Goal: Transaction & Acquisition: Obtain resource

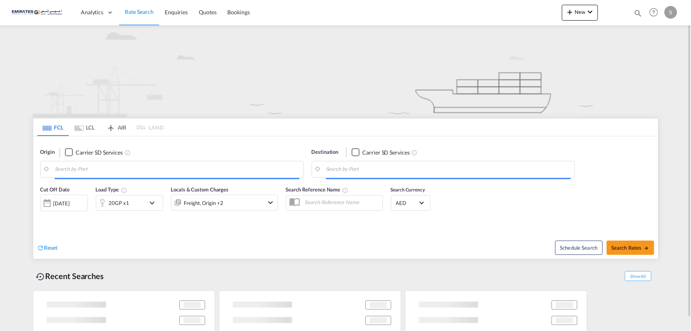
type input "[PERSON_NAME]/[GEOGRAPHIC_DATA], AEKHL"
type input "[GEOGRAPHIC_DATA], DL, INICD"
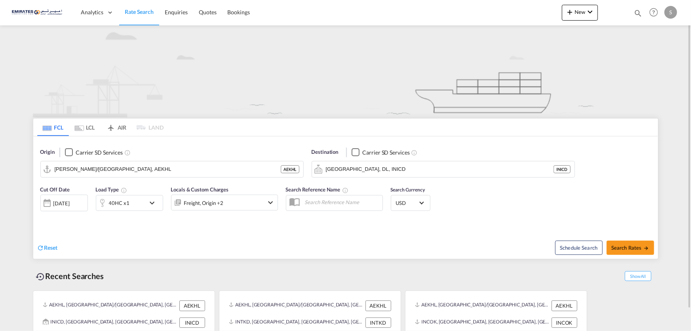
click at [238, 69] on img at bounding box center [346, 71] width 626 height 92
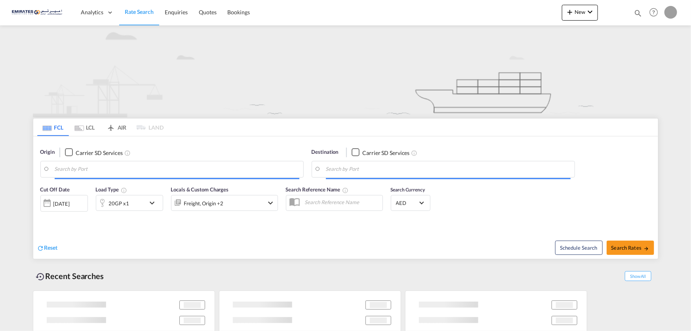
type input "[PERSON_NAME]/[GEOGRAPHIC_DATA], AEKHL"
type input "[GEOGRAPHIC_DATA], DL, INICD"
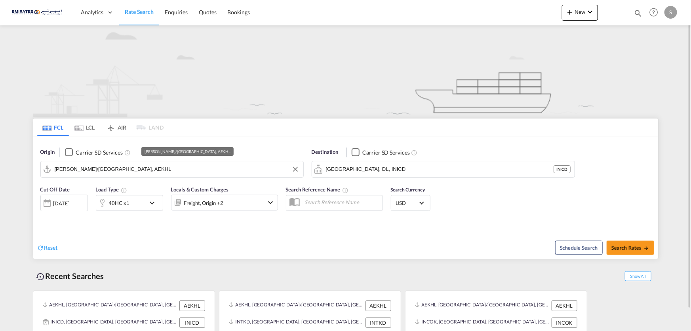
click at [79, 167] on input "[PERSON_NAME]/[GEOGRAPHIC_DATA], AEKHL" at bounding box center [177, 169] width 245 height 12
click at [53, 129] on md-tab-item "FCL" at bounding box center [53, 126] width 32 height 17
click at [130, 169] on input "[PERSON_NAME]/[GEOGRAPHIC_DATA], AEKHL" at bounding box center [177, 169] width 245 height 12
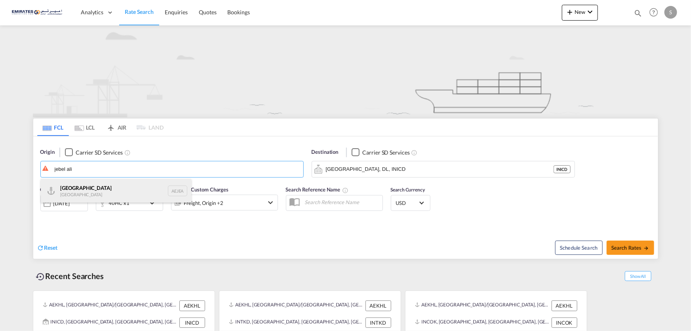
click at [77, 190] on div "Jebel Ali United Arab Emirates AEJEA" at bounding box center [116, 191] width 150 height 24
type input "Jebel Ali, AEJEA"
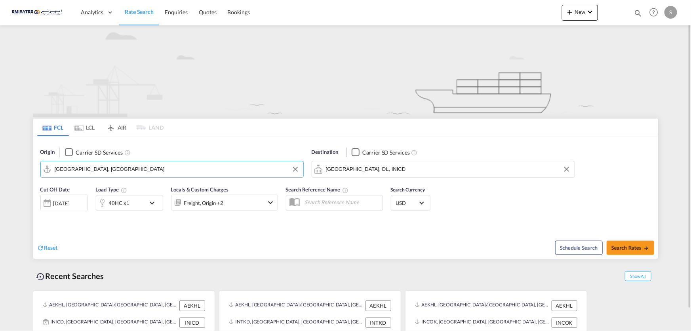
click at [415, 170] on input "[GEOGRAPHIC_DATA], DL, INICD" at bounding box center [448, 169] width 245 height 12
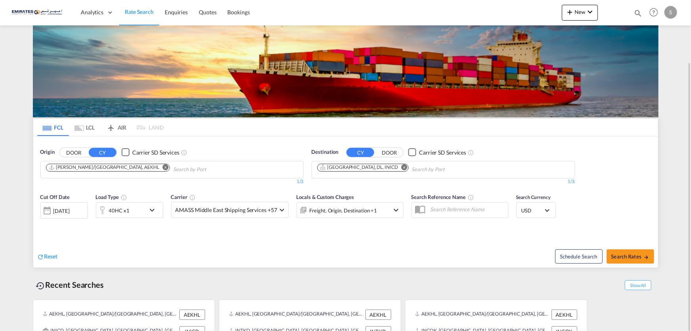
scroll to position [32, 0]
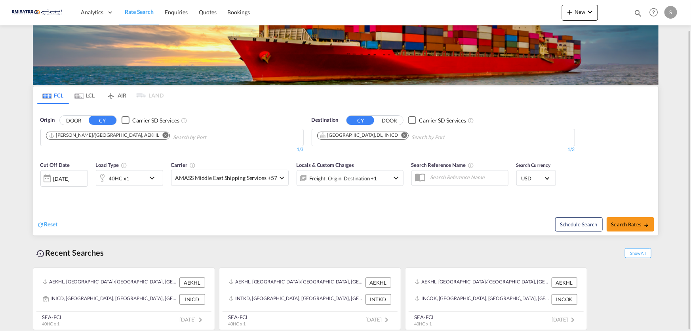
click at [163, 135] on md-icon "Remove" at bounding box center [166, 135] width 6 height 6
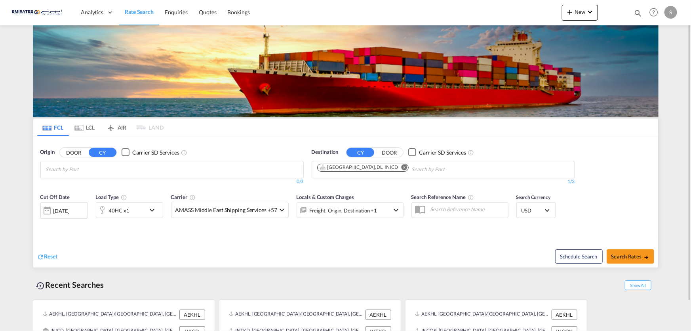
click at [133, 167] on body "Analytics Dashboard Rate Search Enquiries Quotes Bookings" at bounding box center [345, 165] width 691 height 331
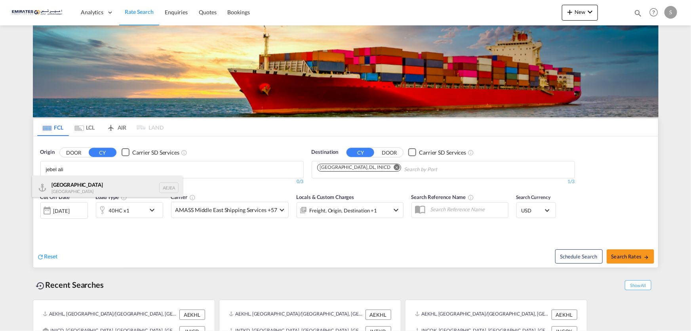
type input "jebel ali"
click at [164, 191] on div "Jebel Ali United Arab Emirates AEJEA" at bounding box center [107, 187] width 150 height 24
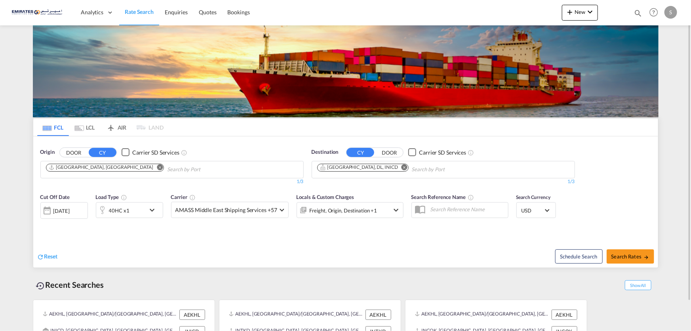
click at [401, 165] on md-icon "Remove" at bounding box center [404, 167] width 6 height 6
click at [326, 168] on body "Analytics Dashboard Rate Search Enquiries Quotes Bookings" at bounding box center [345, 165] width 691 height 331
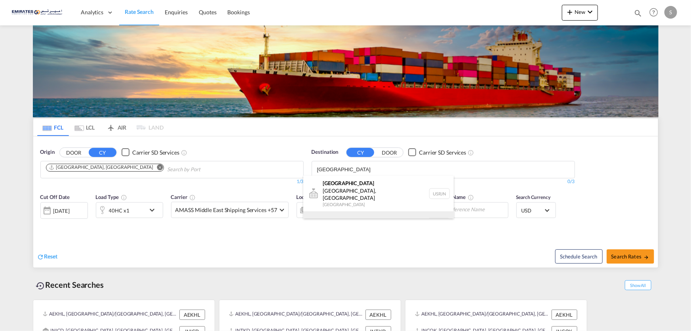
type input "rotterdam"
click at [348, 211] on div "Rotterdam Netherlands NLRTM" at bounding box center [378, 223] width 150 height 24
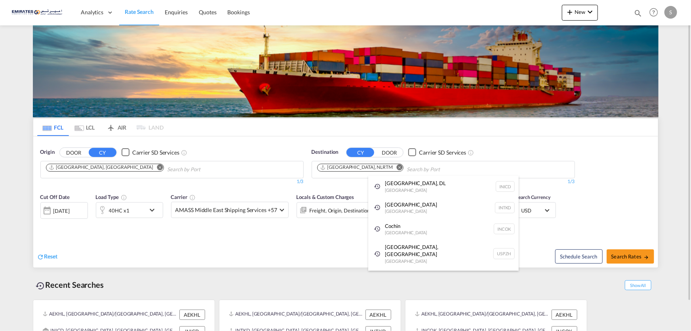
drag, startPoint x: 132, startPoint y: 240, endPoint x: 100, endPoint y: 225, distance: 35.3
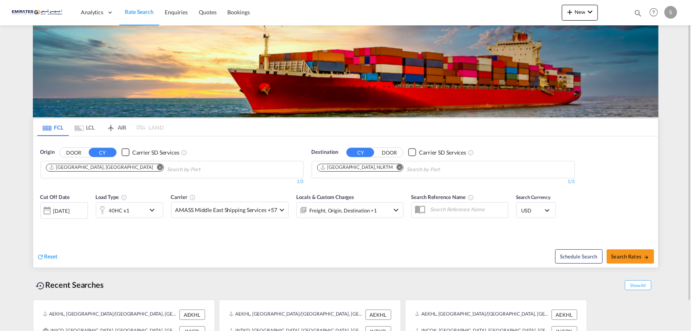
click at [55, 210] on div "[DATE]" at bounding box center [61, 210] width 16 height 7
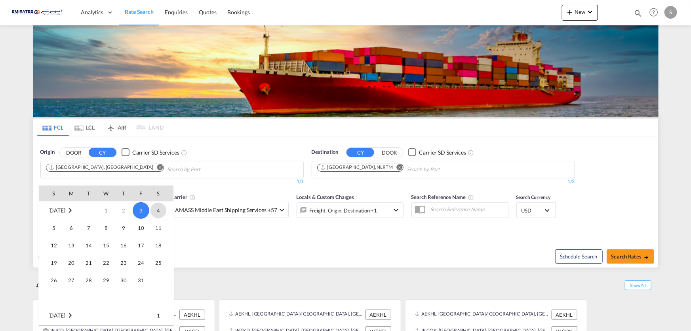
click at [154, 213] on span "4" at bounding box center [158, 210] width 16 height 16
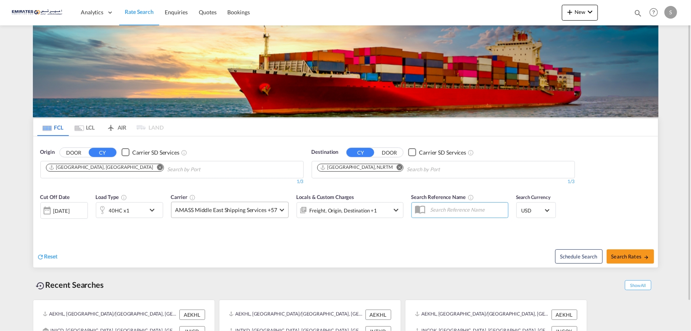
click at [252, 210] on span "AMASS Middle East Shipping Services +57" at bounding box center [226, 210] width 102 height 8
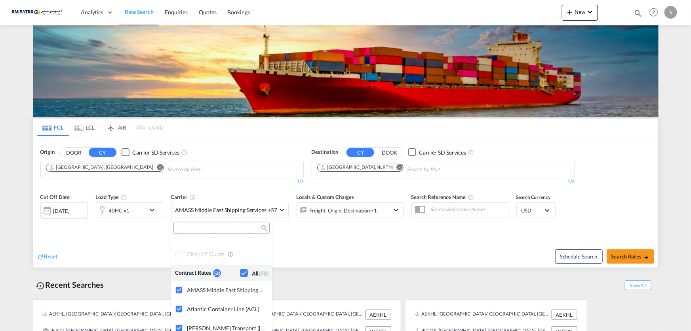
click at [360, 233] on md-backdrop at bounding box center [345, 165] width 691 height 331
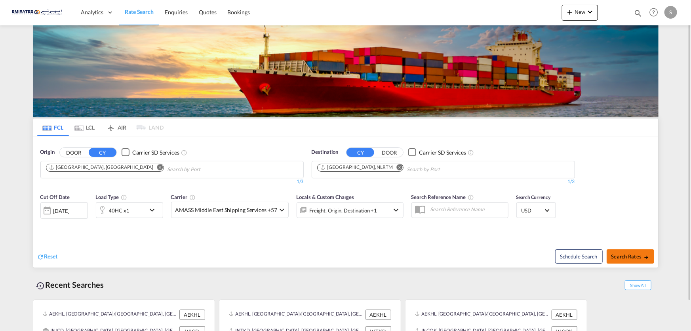
click at [631, 253] on button "Search Rates" at bounding box center [631, 256] width 48 height 14
type input "AEJEA to NLRTM / 4 Oct 2025"
